Goal: Navigation & Orientation: Find specific page/section

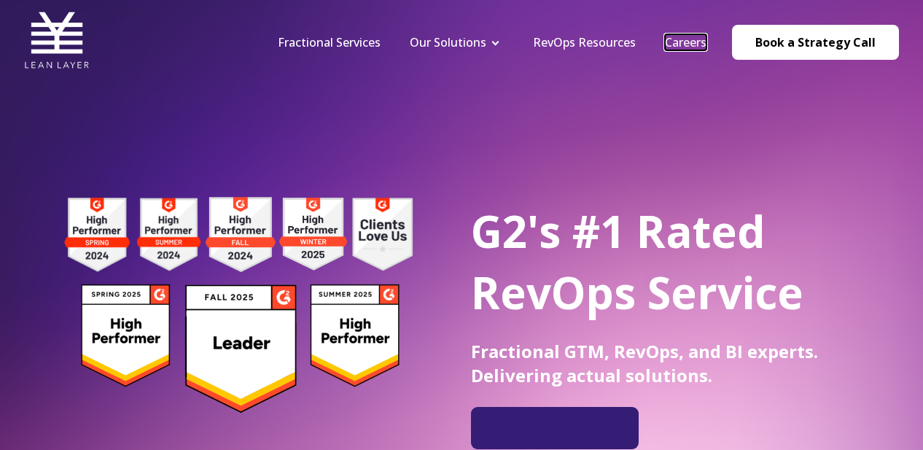
click at [693, 42] on link "Careers" at bounding box center [686, 42] width 42 height 16
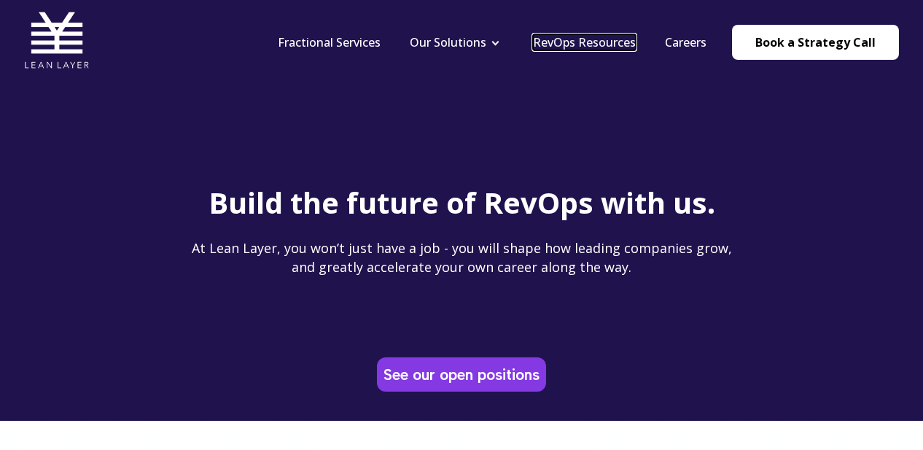
click at [582, 39] on link "RevOps Resources" at bounding box center [584, 42] width 103 height 16
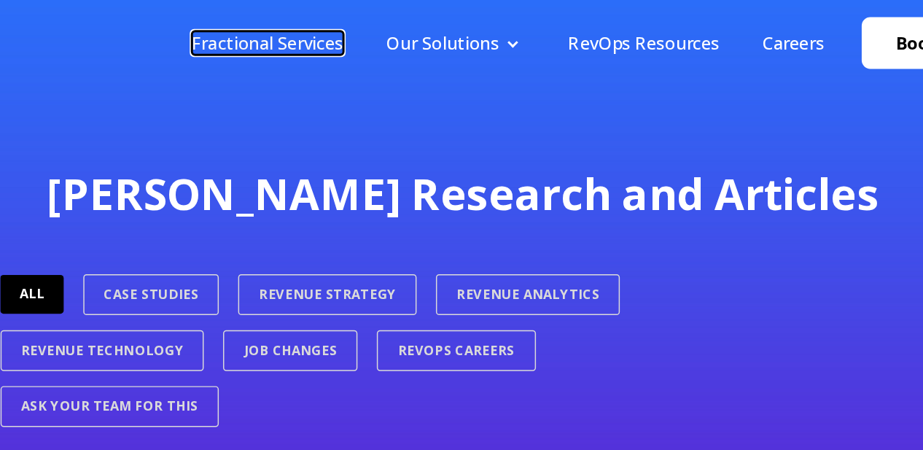
click at [350, 39] on link "Fractional Services" at bounding box center [329, 42] width 103 height 16
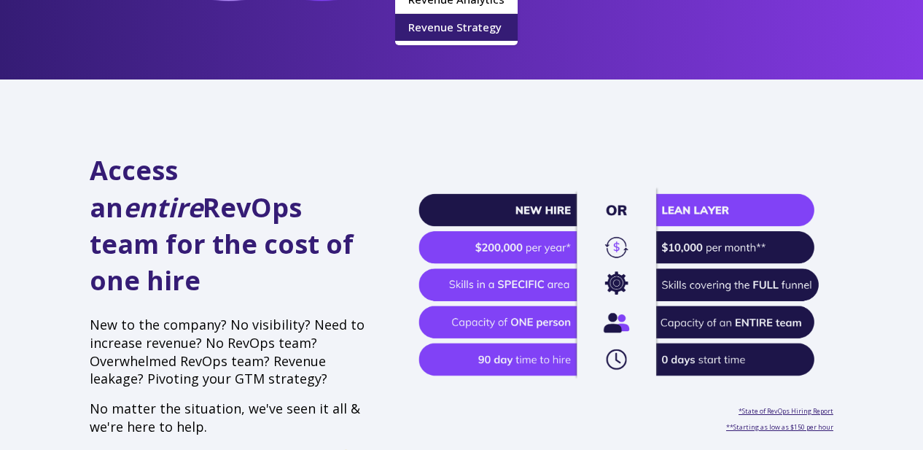
scroll to position [367, 0]
